Goal: Navigation & Orientation: Find specific page/section

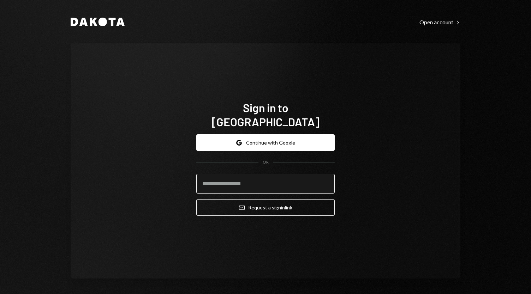
click at [224, 174] on input "email" at bounding box center [265, 184] width 138 height 20
click at [228, 176] on input "email" at bounding box center [265, 184] width 138 height 20
type input "**********"
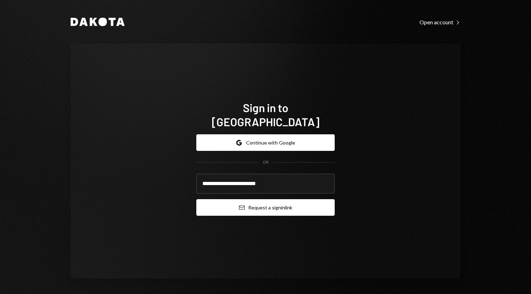
click at [254, 200] on button "Email Request a sign in link" at bounding box center [265, 208] width 138 height 17
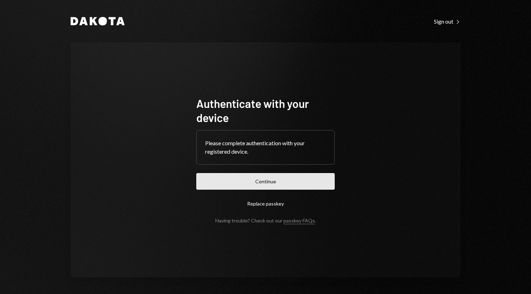
click at [278, 180] on button "Continue" at bounding box center [265, 181] width 138 height 17
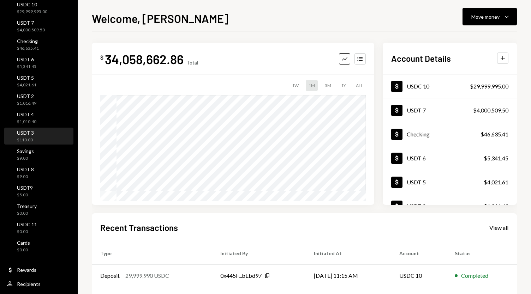
scroll to position [89, 0]
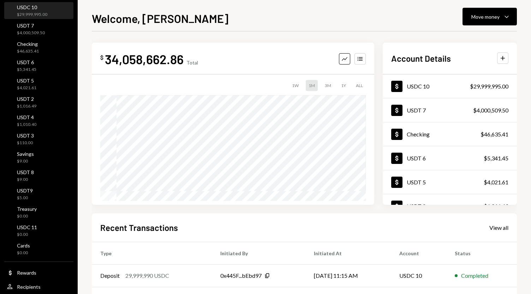
click at [45, 14] on div "$29,999,995.00" at bounding box center [32, 15] width 30 height 6
